Goal: Communication & Community: Answer question/provide support

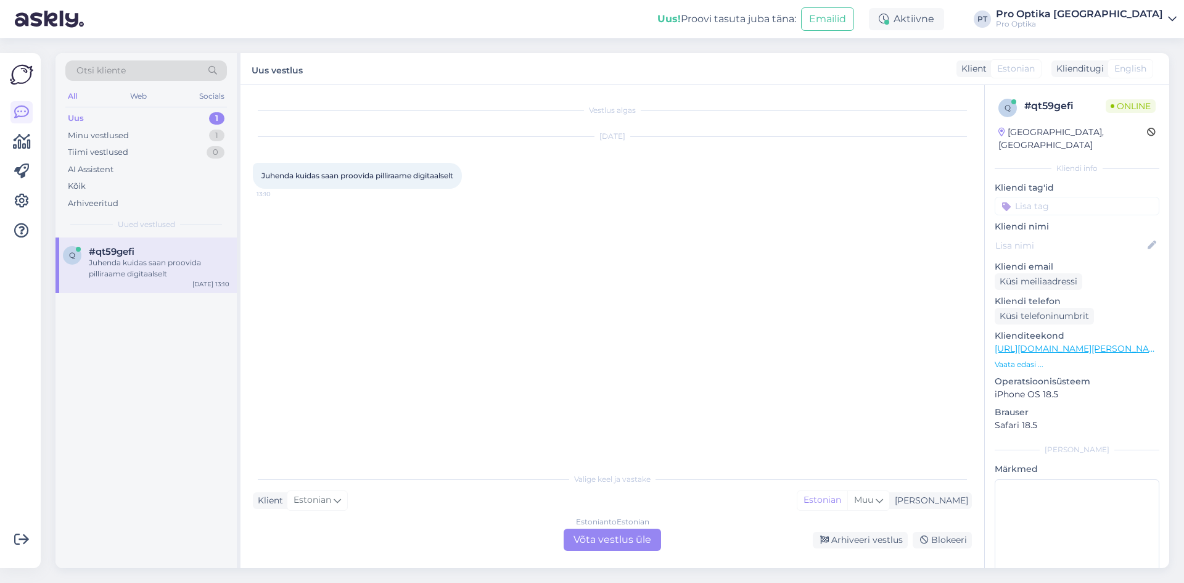
click at [623, 536] on div "Estonian to Estonian Võta vestlus üle" at bounding box center [612, 539] width 97 height 22
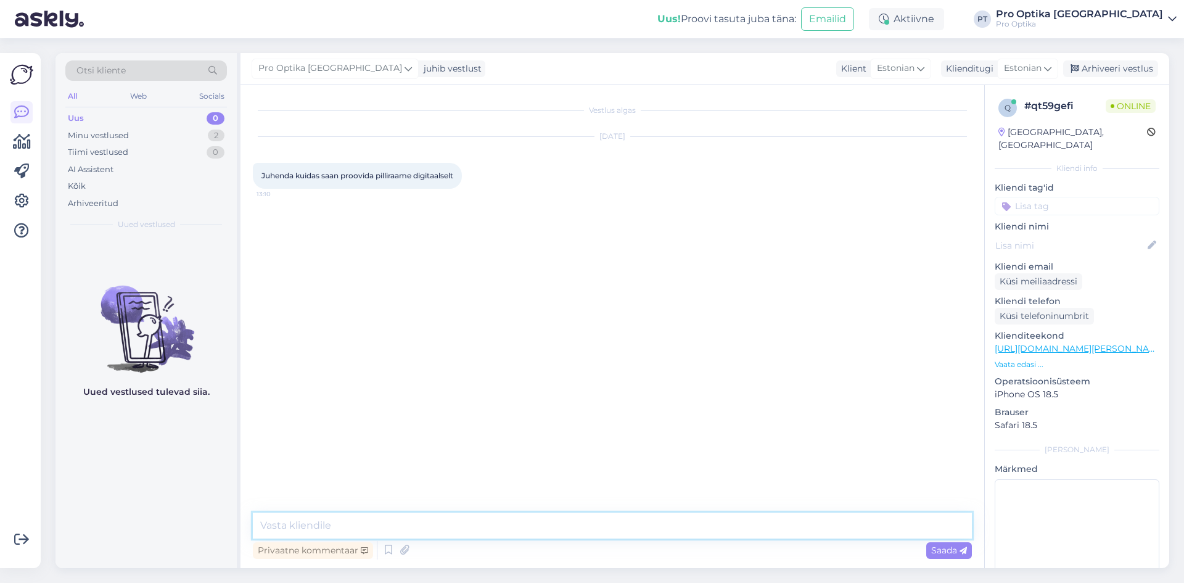
click at [310, 527] on textarea at bounding box center [612, 525] width 719 height 26
type textarea "Tere!"
click at [578, 525] on textarea "Võtate sealt [PERSON_NAME] siis naisteprillid või meesteprillid." at bounding box center [612, 525] width 719 height 26
paste textarea "Vaade | 3D"
type textarea "Võtate sealt [PERSON_NAME] siis naisteprillid või meesteprillid. Teile tekib si…"
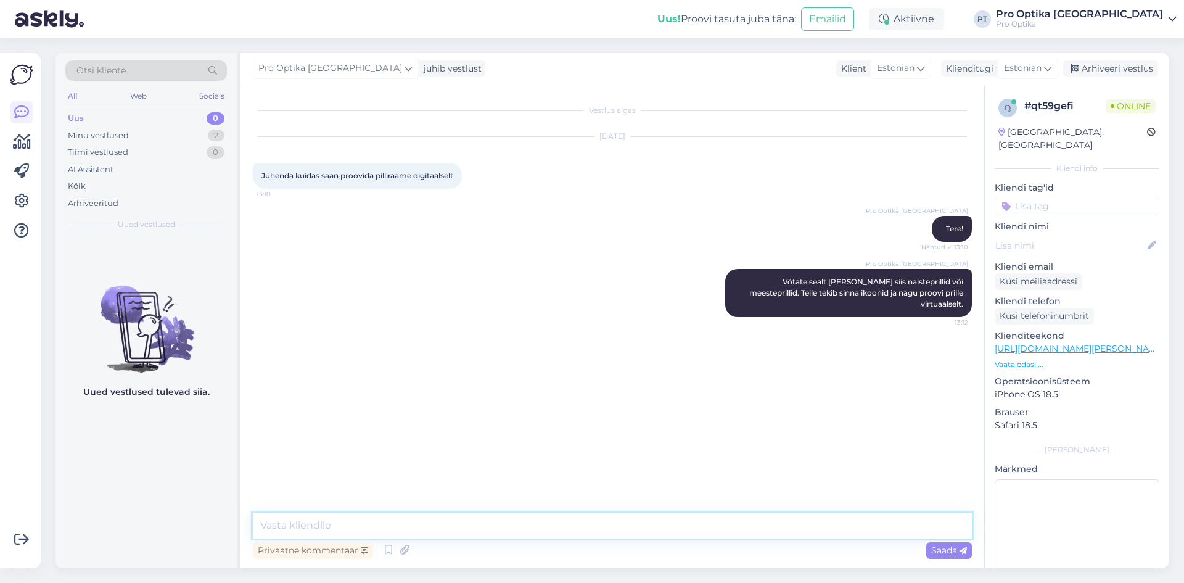
type textarea "B"
type textarea "Vajutate sinna [PERSON_NAME] annab Teile raamid mida saab virtuaalselt proovida."
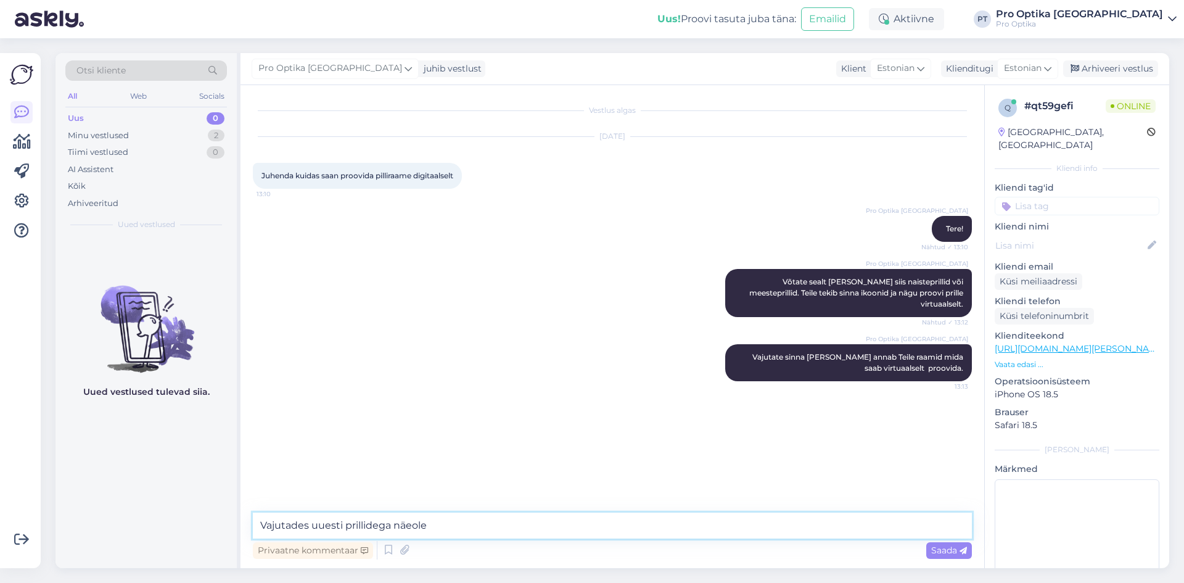
type textarea "Vajutades uuesti prillidega näeole."
type textarea "v"
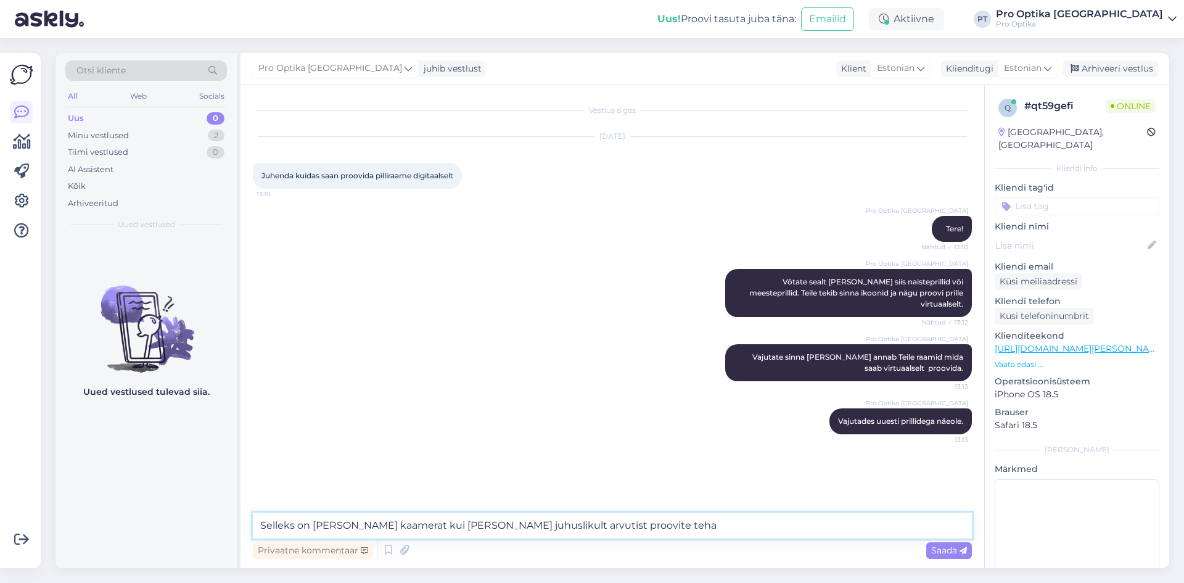
type textarea "Selleks on [PERSON_NAME] kaamerat kui [PERSON_NAME] juhuslikult arvutist proovi…"
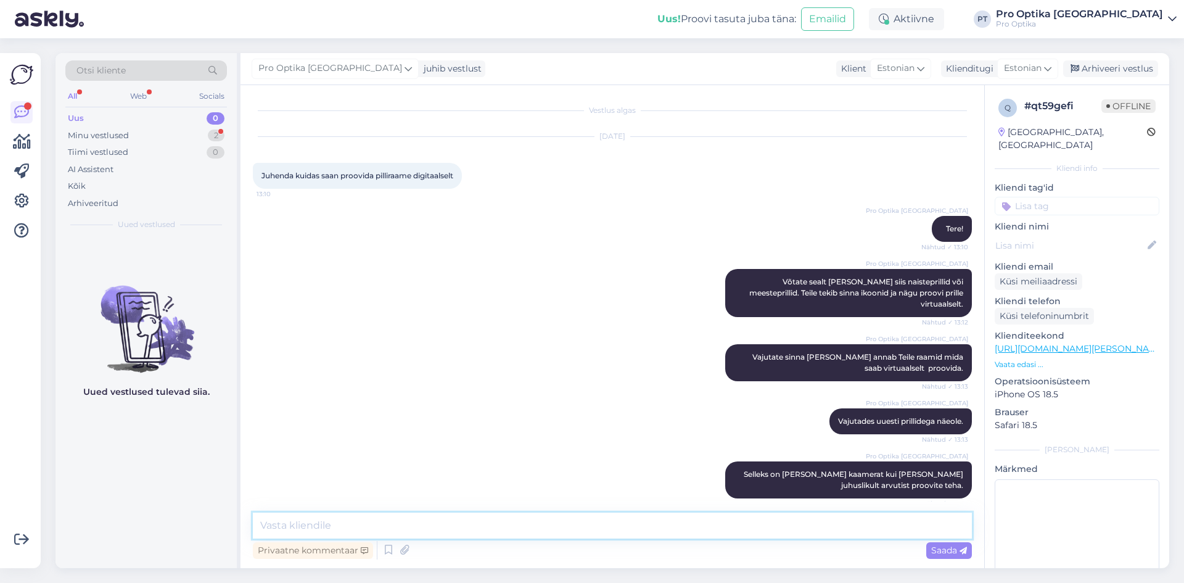
scroll to position [52, 0]
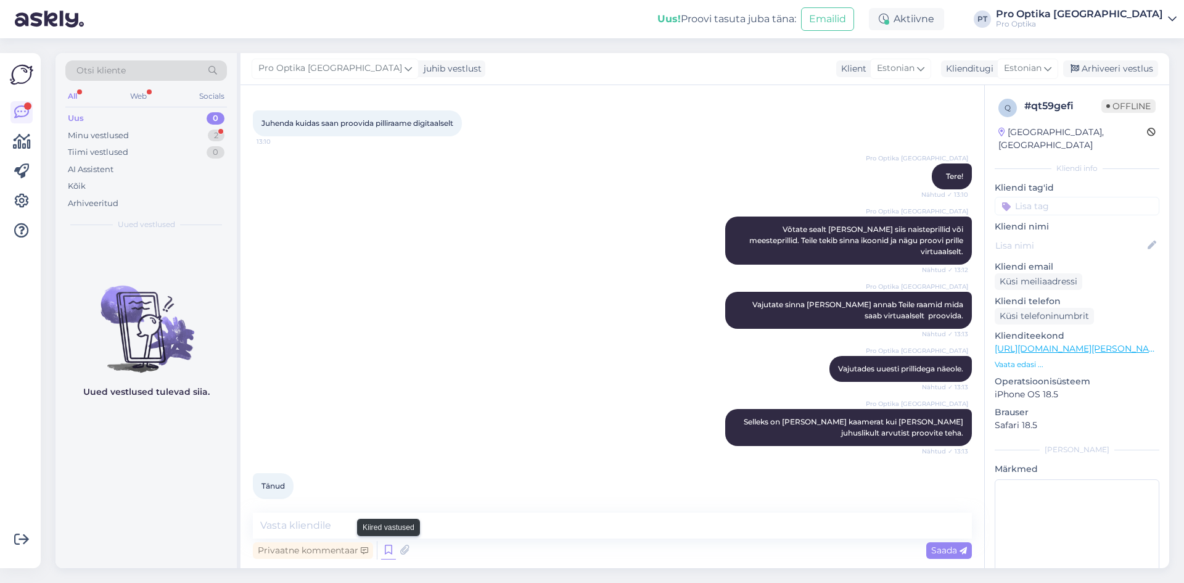
click at [387, 553] on icon at bounding box center [388, 550] width 15 height 18
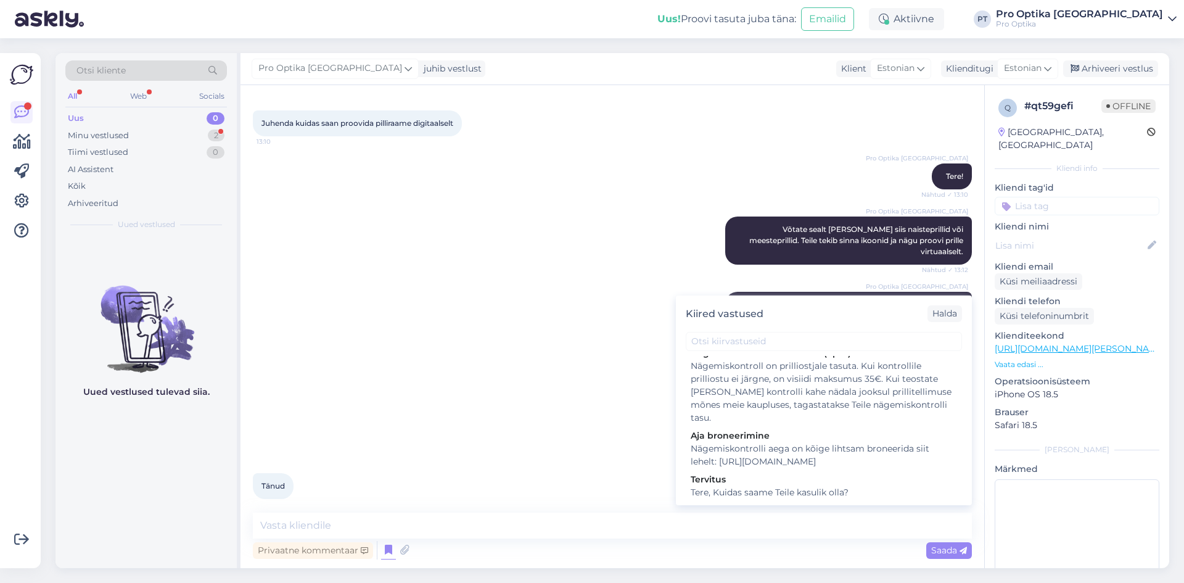
scroll to position [308, 0]
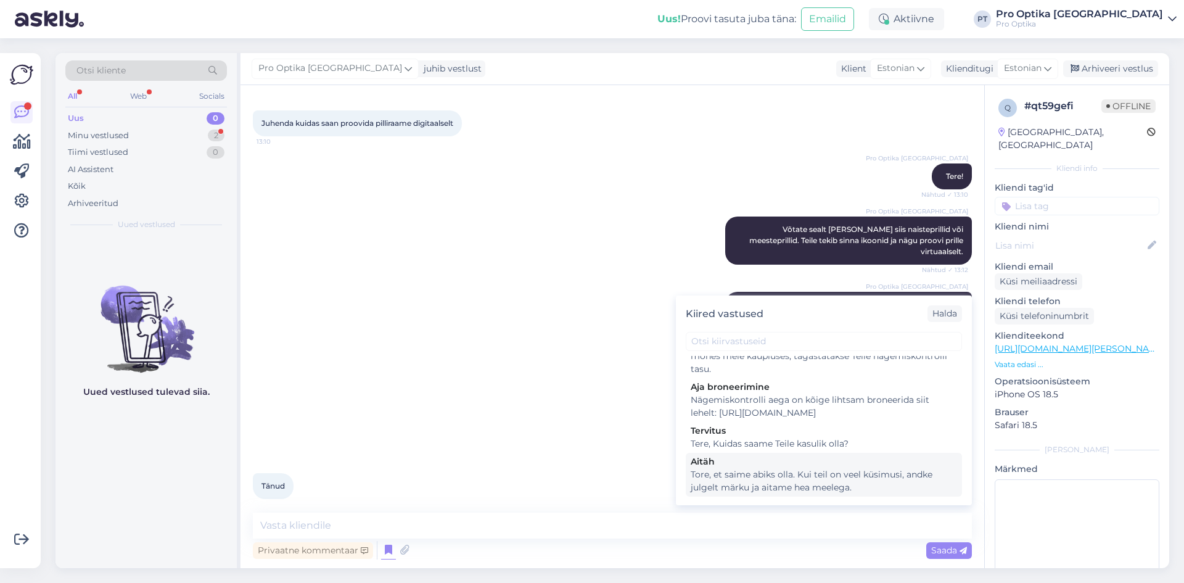
click at [829, 490] on div "Tore, et saime abiks olla. Kui teil on veel küsimusi, andke julgelt märku ja ai…" at bounding box center [824, 481] width 266 height 26
type textarea "Tore, et saime abiks olla. Kui teil on veel küsimusi, andke julgelt märku ja ai…"
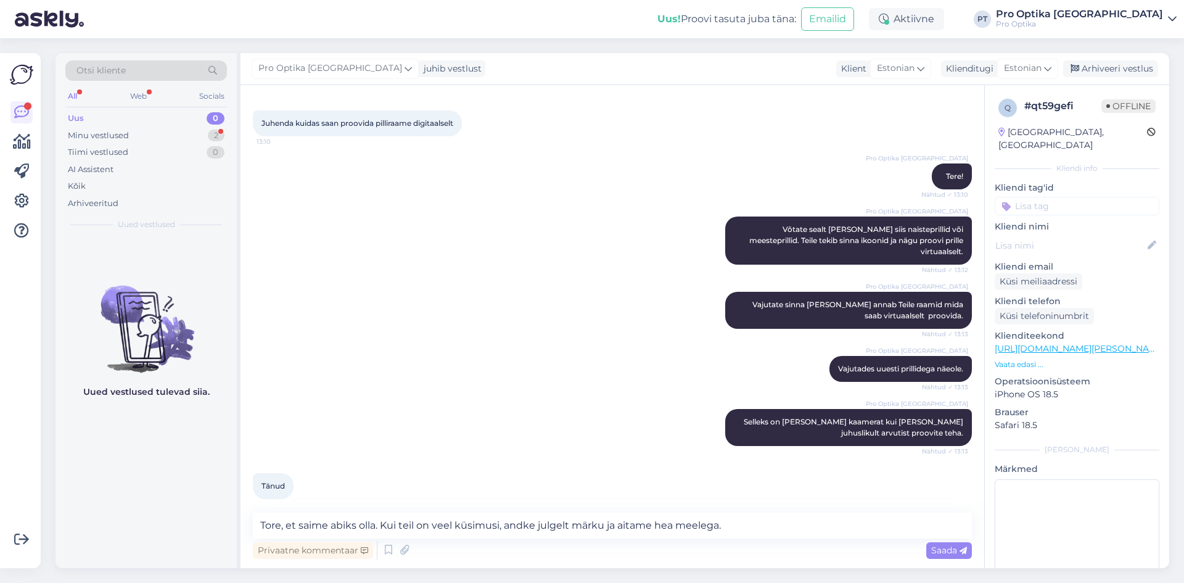
click at [961, 551] on icon at bounding box center [963, 550] width 7 height 7
